Goal: Task Accomplishment & Management: Manage account settings

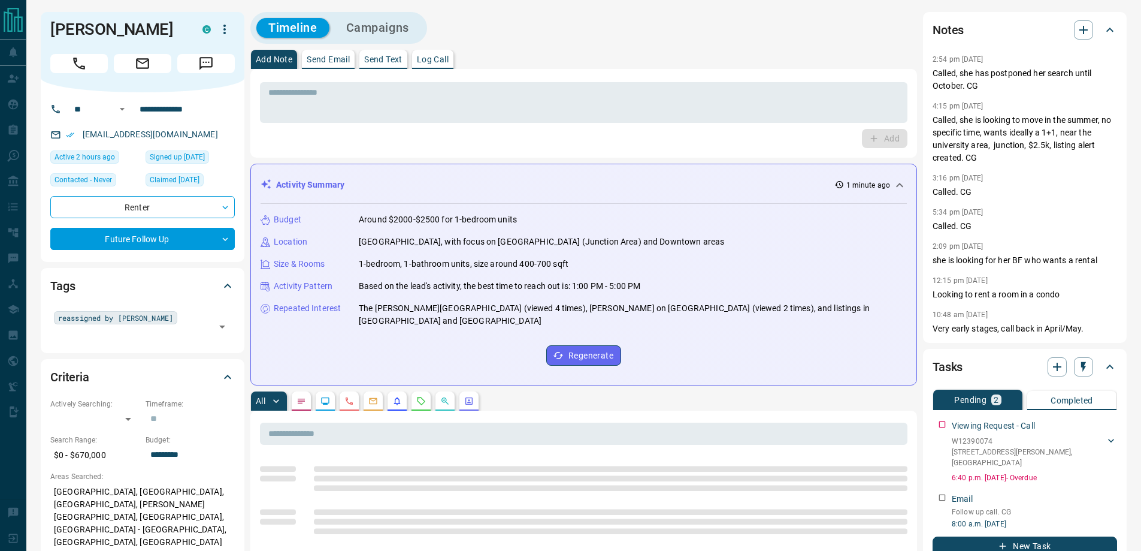
click at [221, 35] on icon "button" at bounding box center [224, 29] width 14 height 14
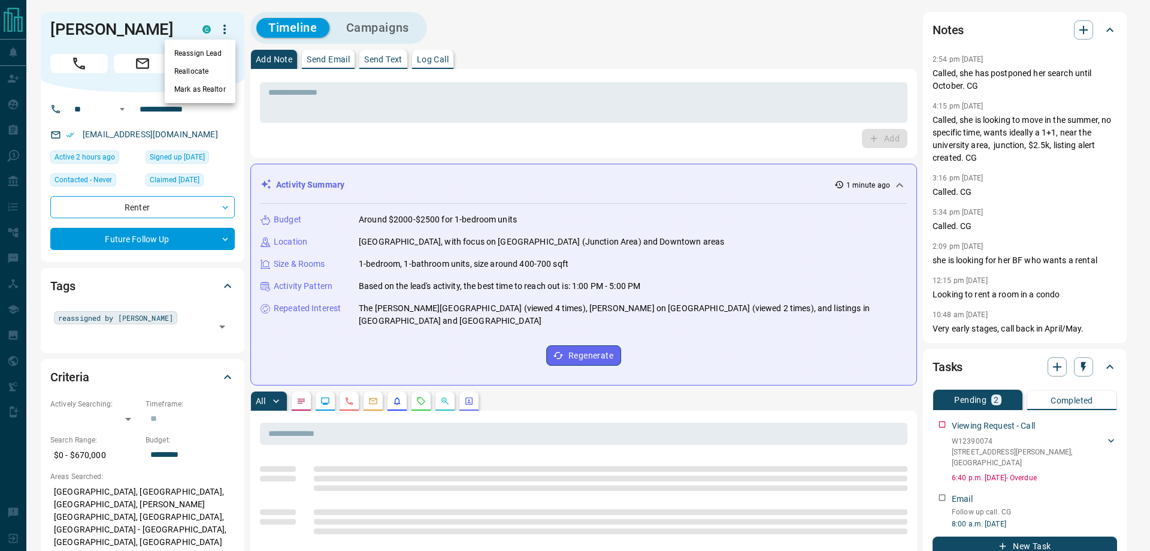
click at [203, 48] on li "Reassign Lead" at bounding box center [200, 53] width 71 height 18
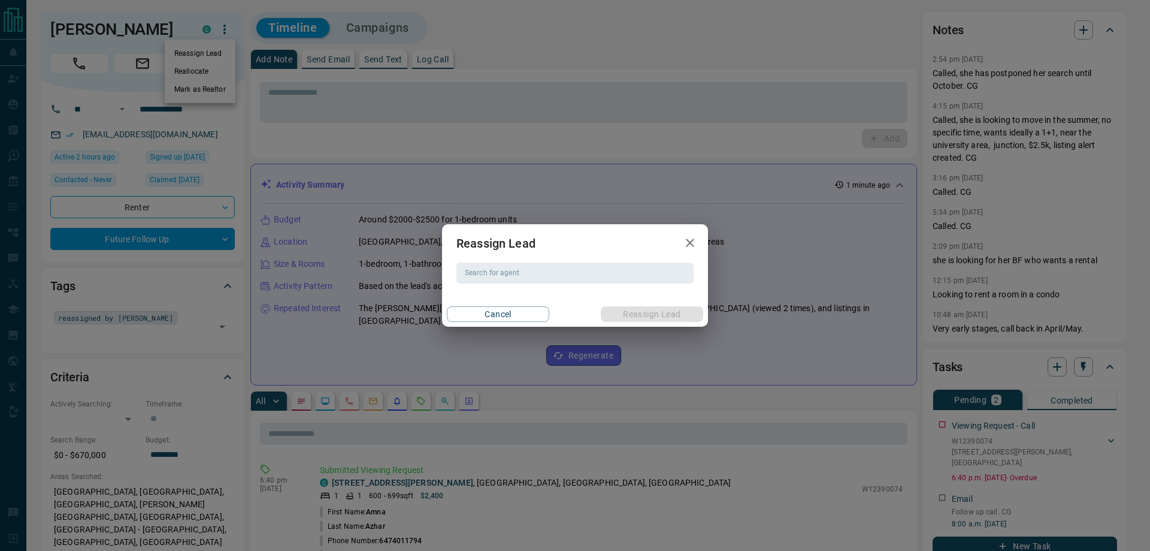
click at [496, 262] on h2 "Reassign Lead" at bounding box center [496, 243] width 108 height 38
click at [487, 269] on div "Search for agent Search for agent" at bounding box center [575, 272] width 237 height 20
type input "*"
click at [478, 292] on li "[PERSON_NAME]" at bounding box center [575, 297] width 237 height 18
type input "**********"
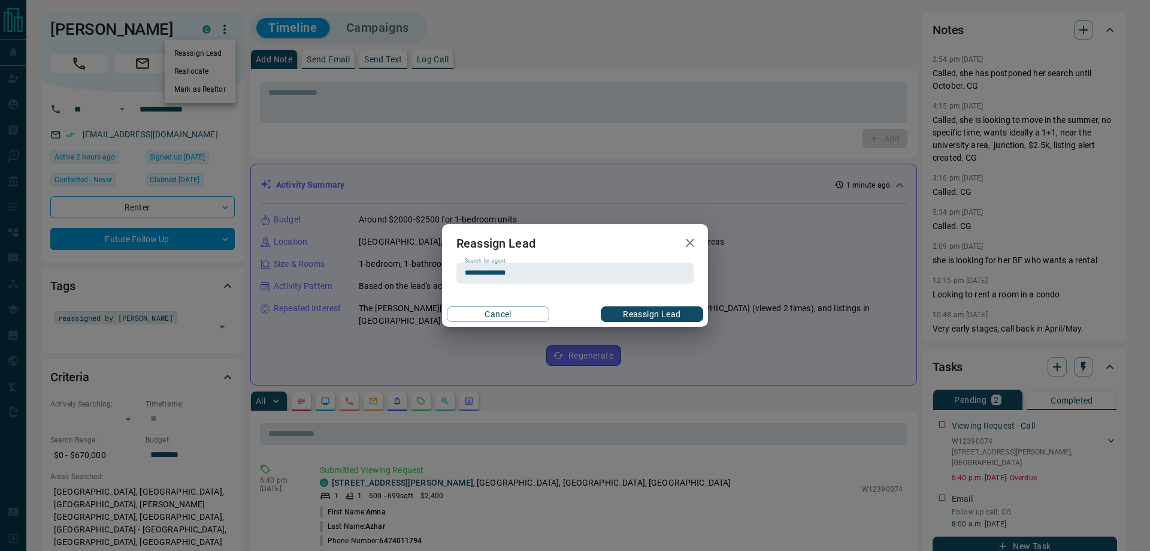
click at [661, 310] on button "Reassign Lead" at bounding box center [652, 314] width 102 height 16
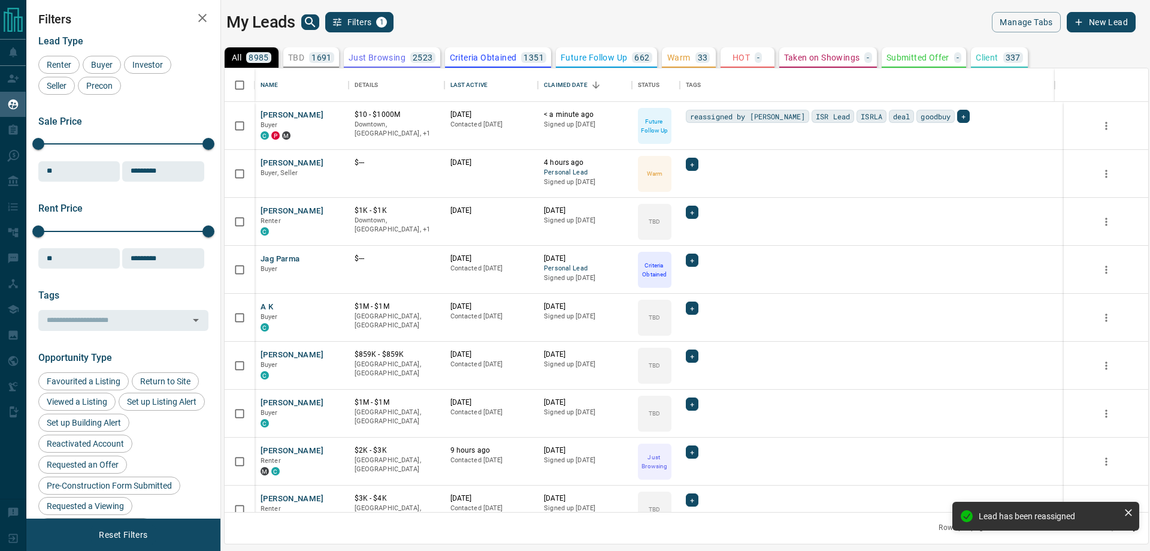
scroll to position [434, 915]
